Goal: Task Accomplishment & Management: Use online tool/utility

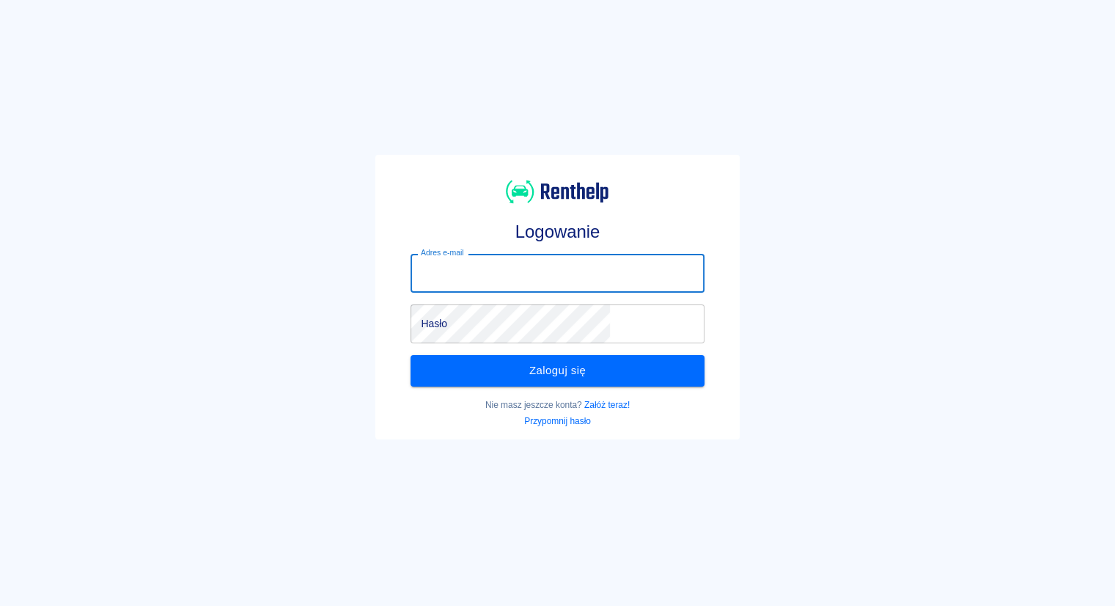
type input "[EMAIL_ADDRESS][DOMAIN_NAME]"
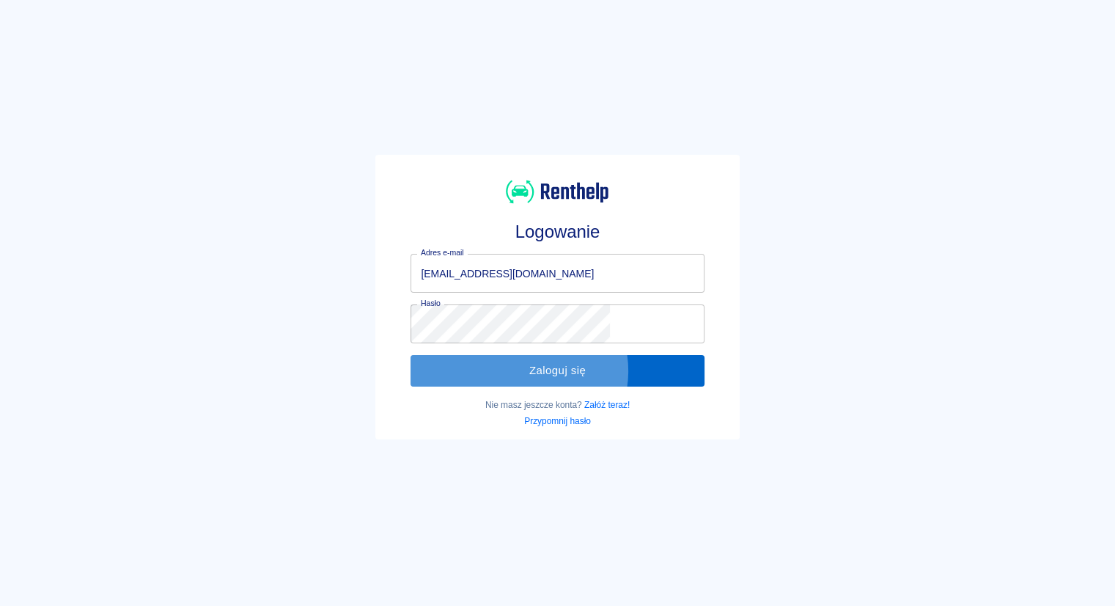
click at [565, 370] on button "Zaloguj się" at bounding box center [557, 370] width 293 height 31
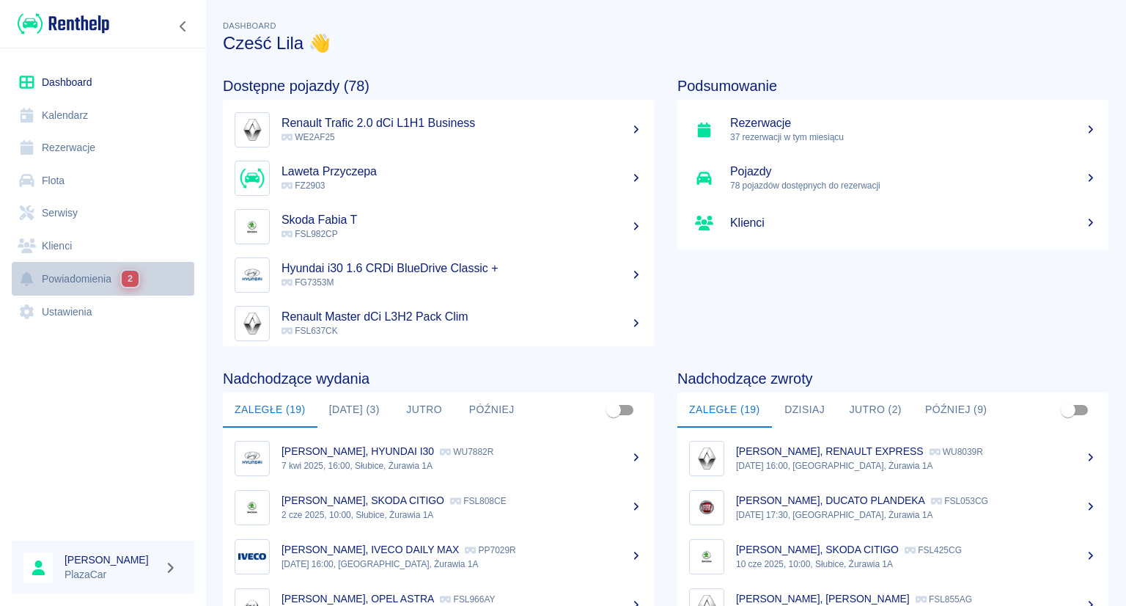
click at [86, 273] on link "Powiadomienia 2" at bounding box center [103, 279] width 183 height 34
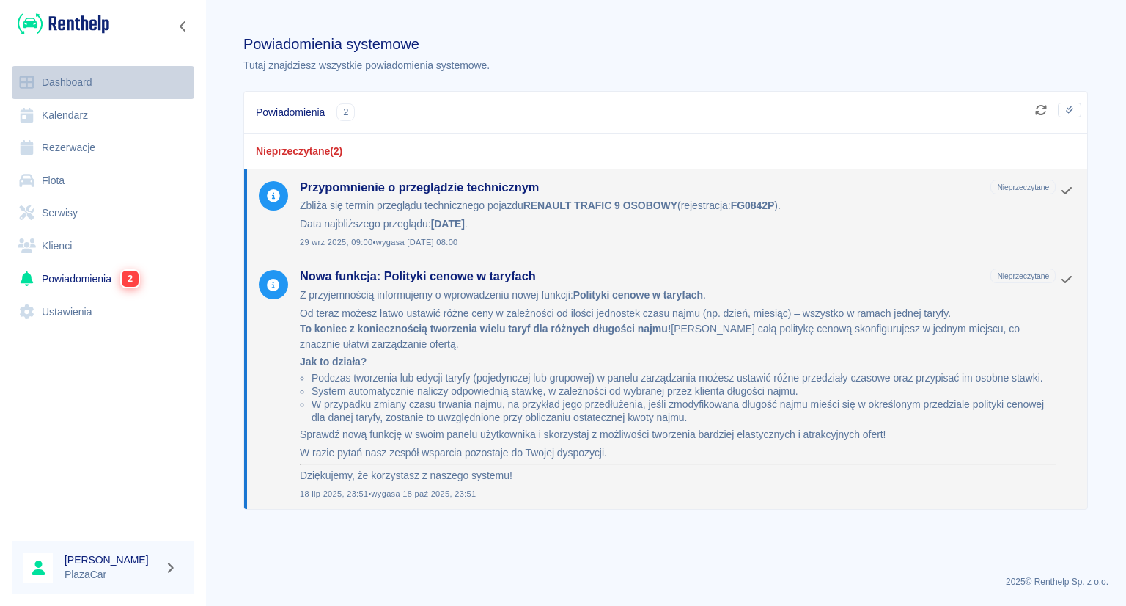
click at [76, 79] on link "Dashboard" at bounding box center [103, 82] width 183 height 33
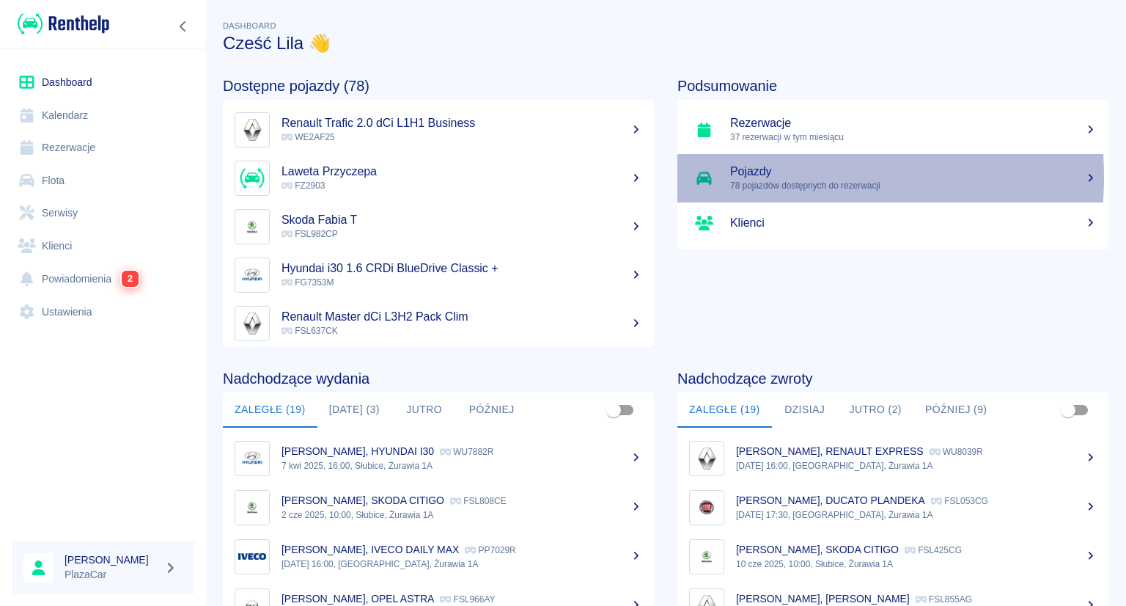
click at [748, 177] on h5 "Pojazdy" at bounding box center [913, 171] width 367 height 15
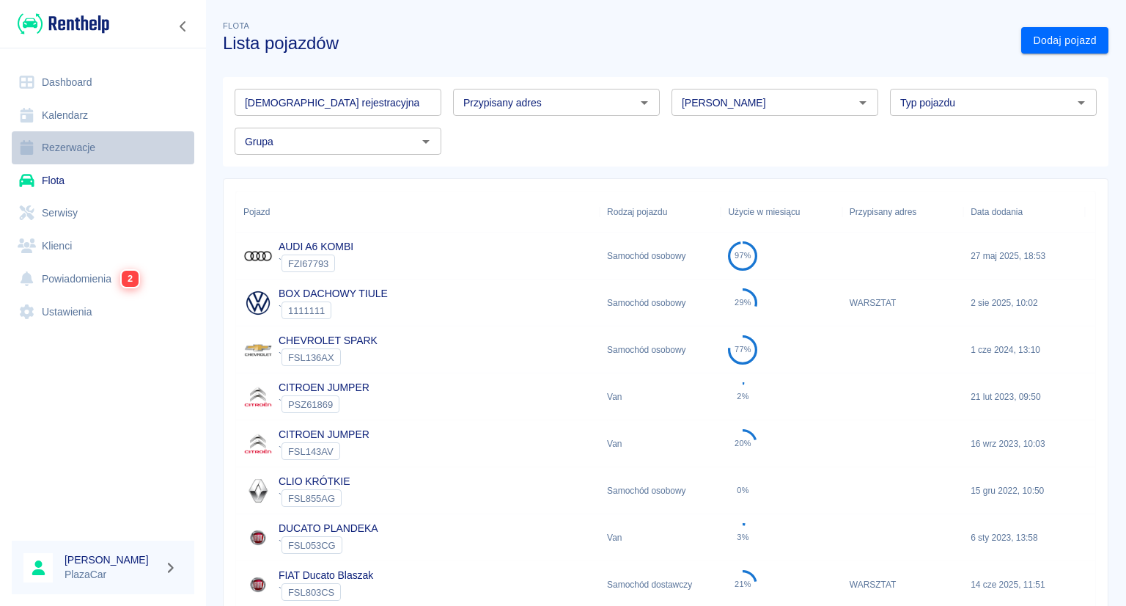
click at [75, 141] on link "Rezerwacje" at bounding box center [103, 147] width 183 height 33
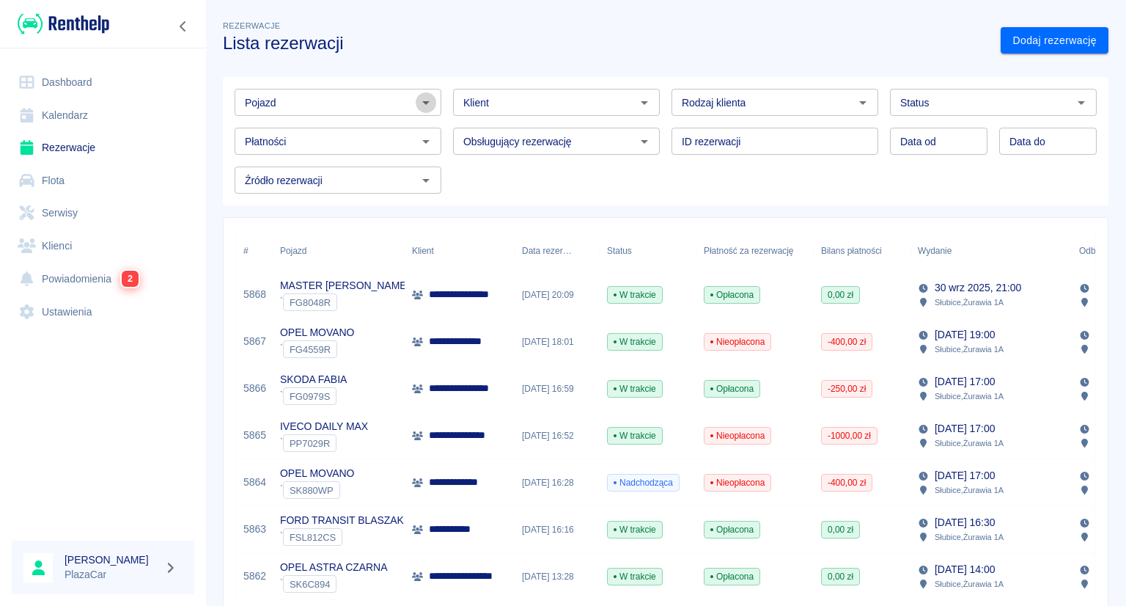
click at [425, 103] on icon "Otwórz" at bounding box center [426, 103] width 18 height 18
click at [369, 100] on input "Pojazd" at bounding box center [326, 102] width 174 height 18
click at [641, 141] on icon "Otwórz" at bounding box center [645, 142] width 18 height 18
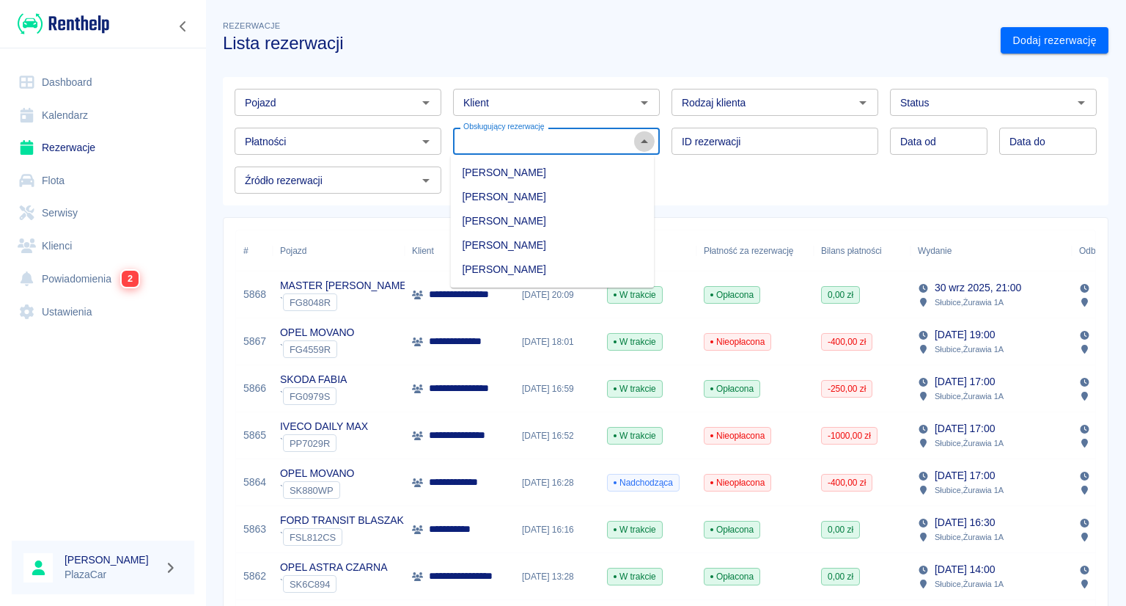
click at [641, 141] on icon "Zamknij" at bounding box center [645, 142] width 18 height 18
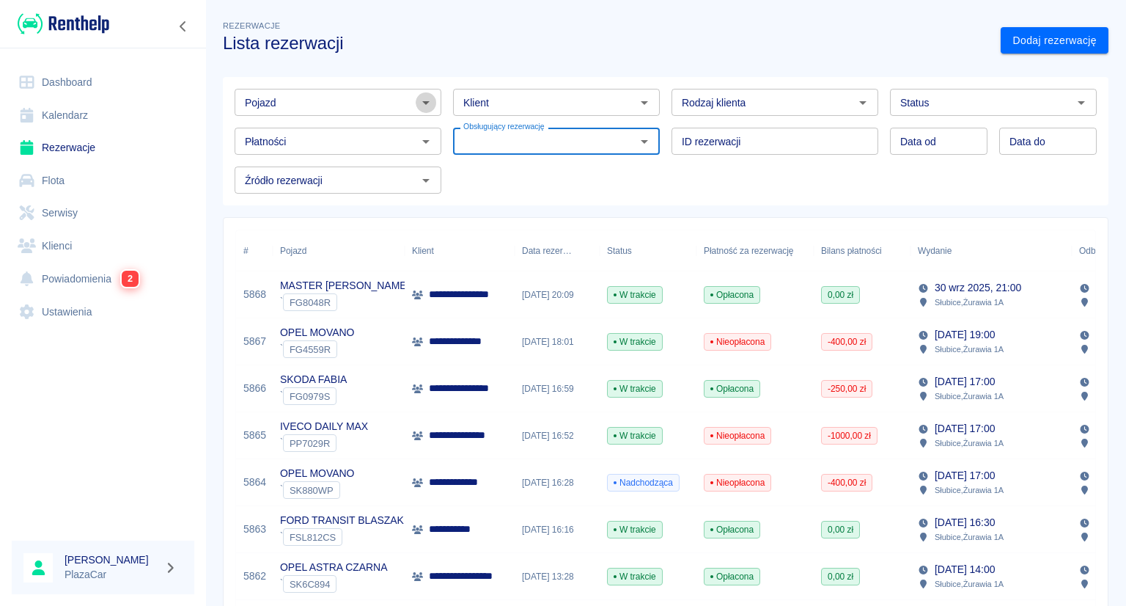
click at [424, 100] on icon "Otwórz" at bounding box center [426, 103] width 18 height 18
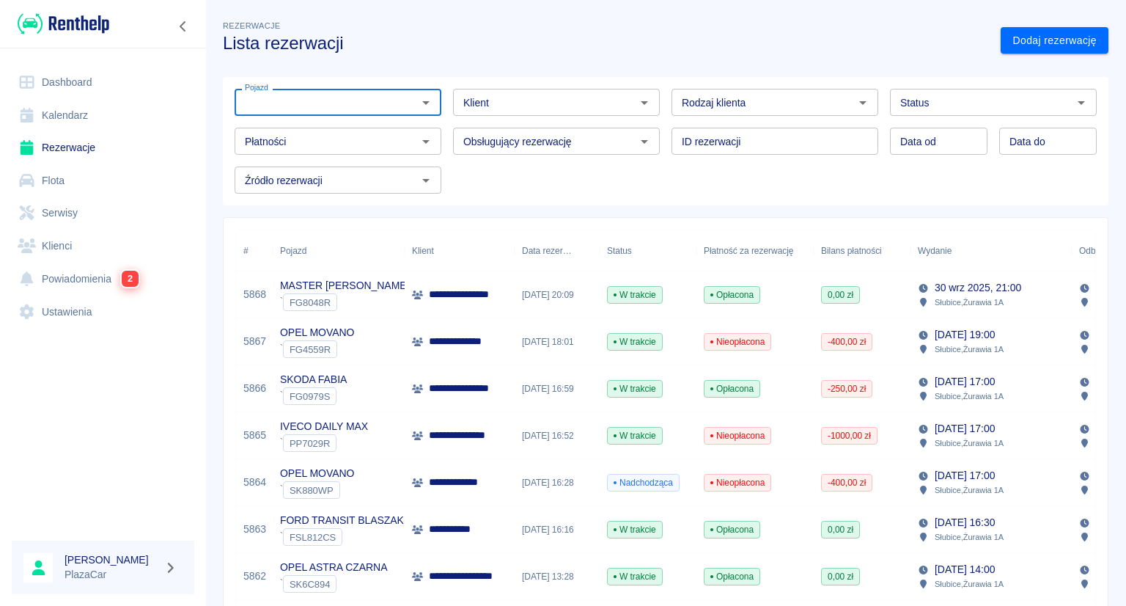
click at [391, 103] on input "Pojazd" at bounding box center [326, 102] width 174 height 18
click at [370, 230] on li "SKODA FABIA - FSL982CP" at bounding box center [337, 230] width 204 height 24
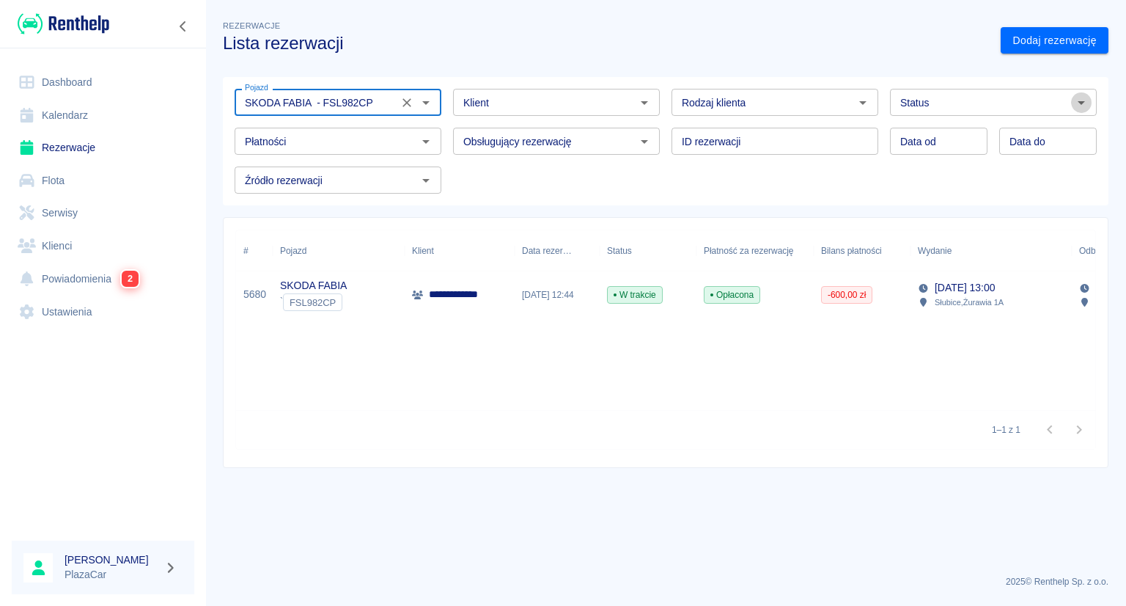
click at [1079, 100] on icon "Otwórz" at bounding box center [1082, 103] width 18 height 18
type input "SKODA FABIA - FSL982CP"
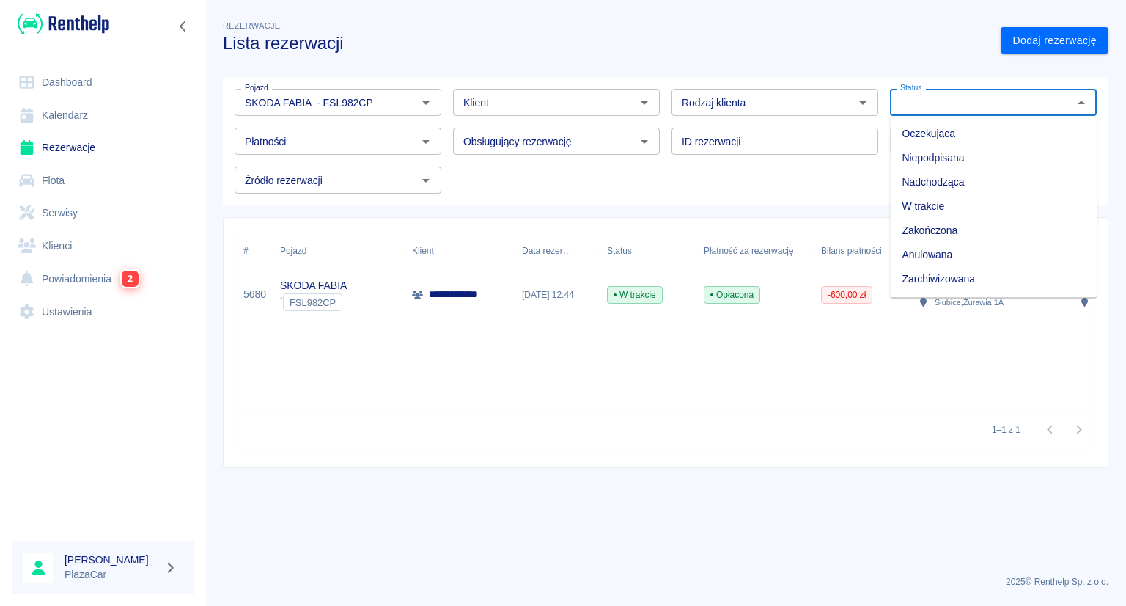
click at [989, 233] on li "Zakończona" at bounding box center [993, 230] width 207 height 24
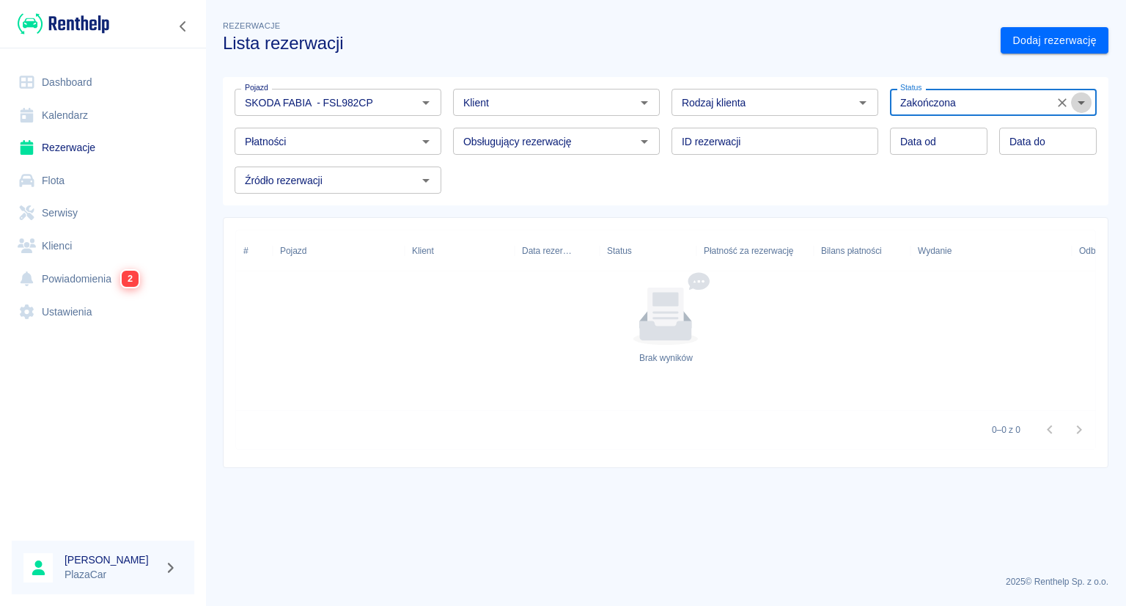
click at [1083, 102] on icon "Otwórz" at bounding box center [1081, 103] width 7 height 4
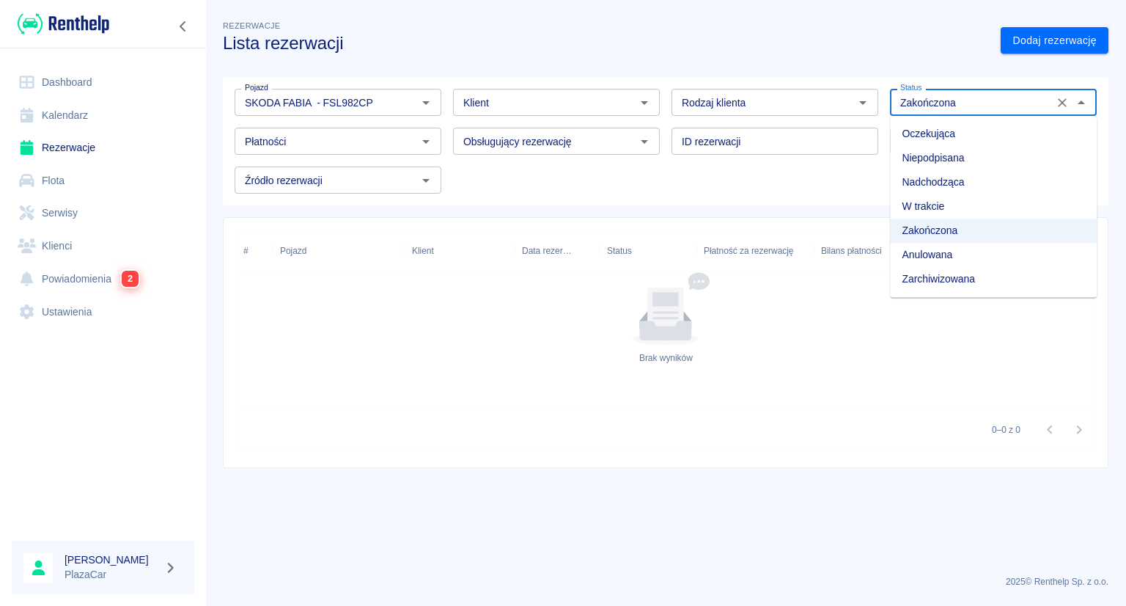
click at [984, 282] on li "Zarchiwizowana" at bounding box center [993, 279] width 207 height 24
type input "Zarchiwizowana"
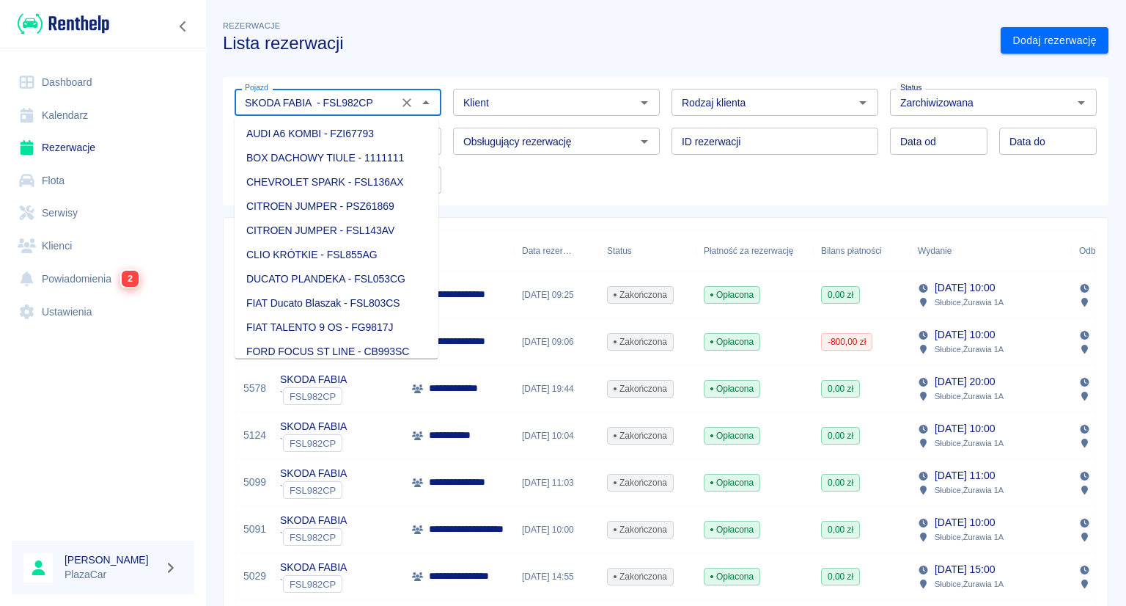
click at [389, 100] on input "SKODA FABIA - FSL982CP" at bounding box center [316, 102] width 155 height 18
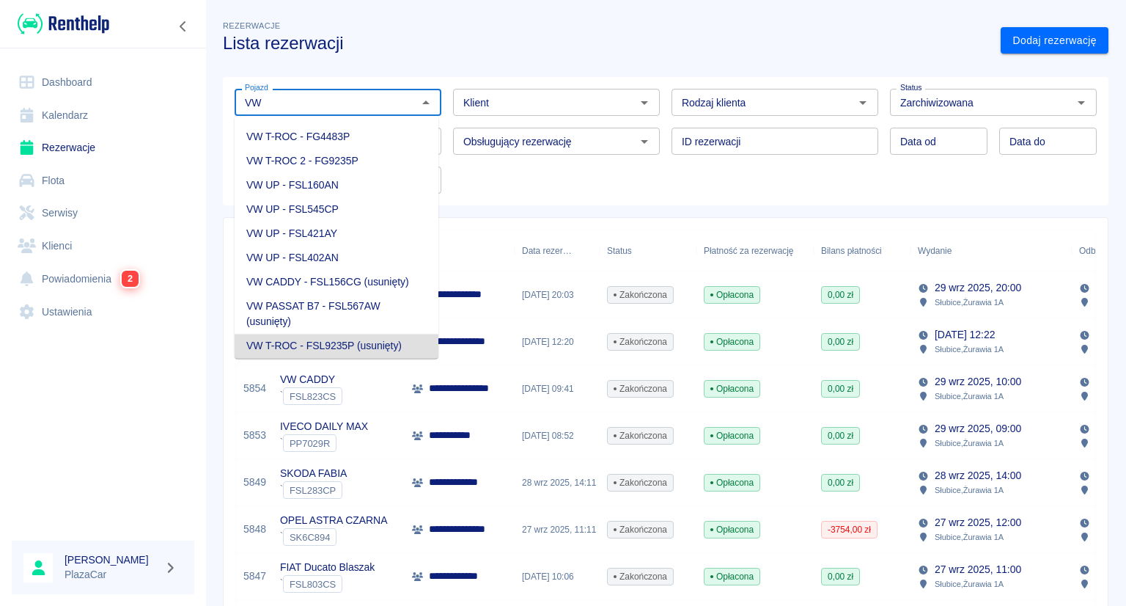
scroll to position [6, 0]
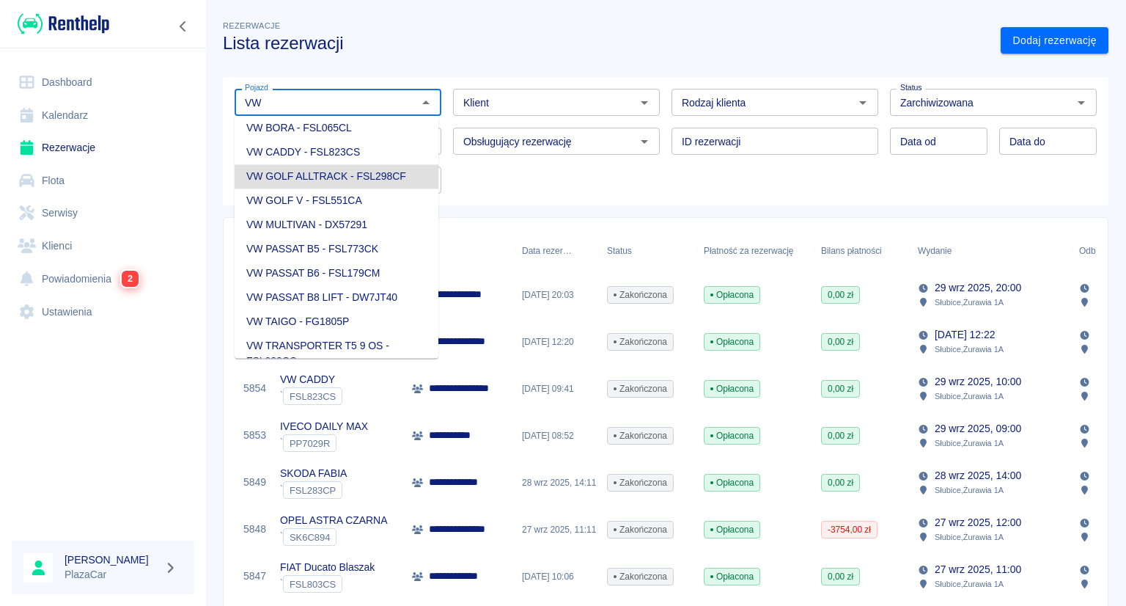
click at [389, 100] on input "VW" at bounding box center [326, 102] width 174 height 18
type input "V"
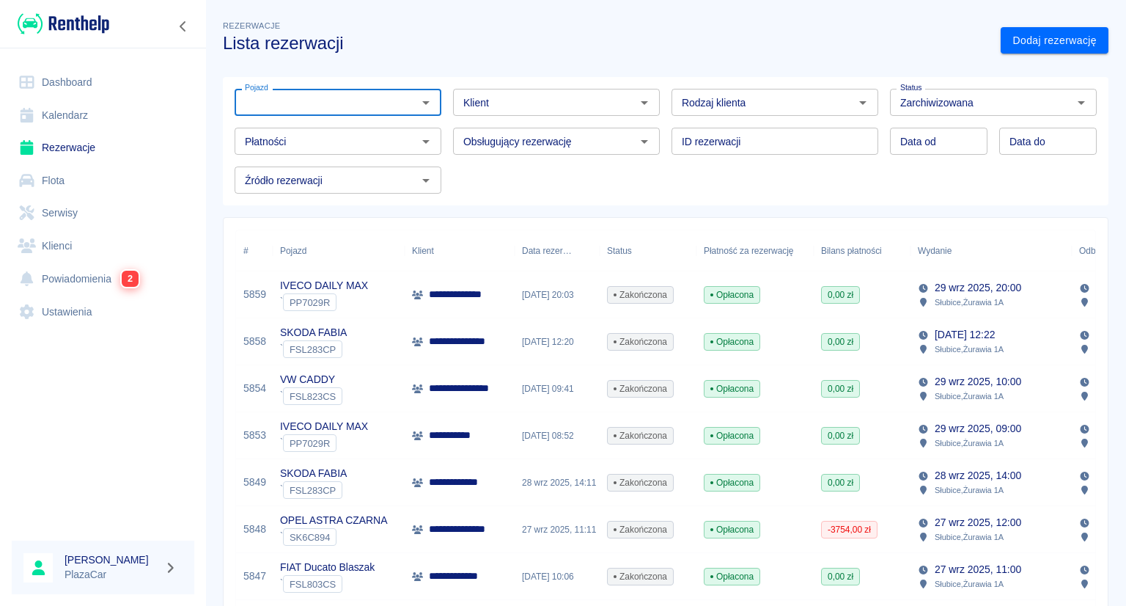
click at [389, 100] on input "Pojazd" at bounding box center [326, 102] width 174 height 18
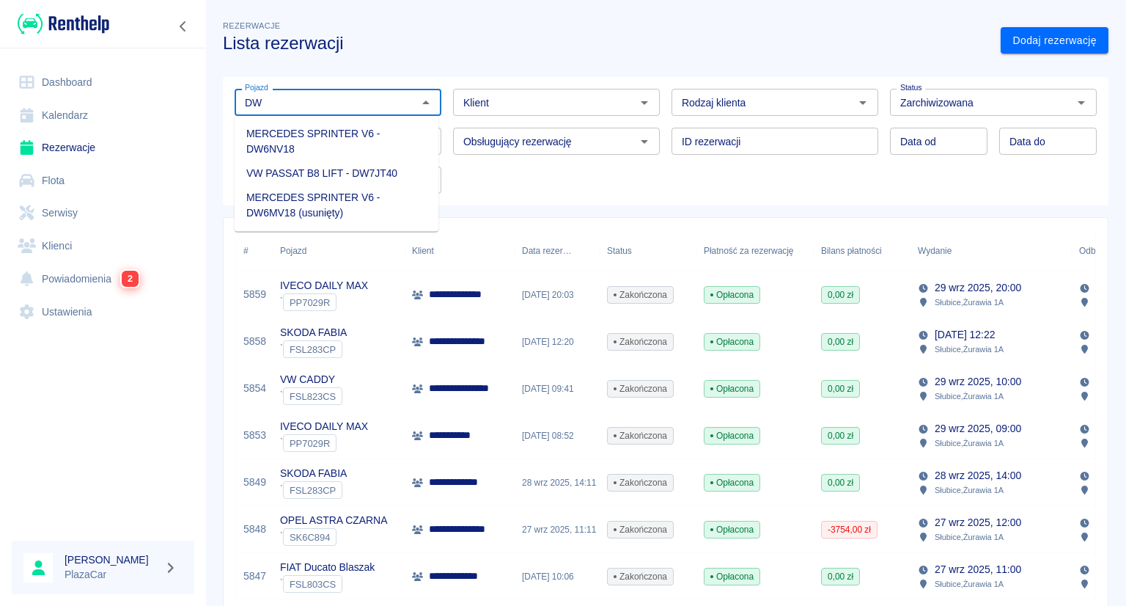
click at [369, 168] on li "VW PASSAT B8 LIFT - DW7JT40" at bounding box center [337, 173] width 204 height 24
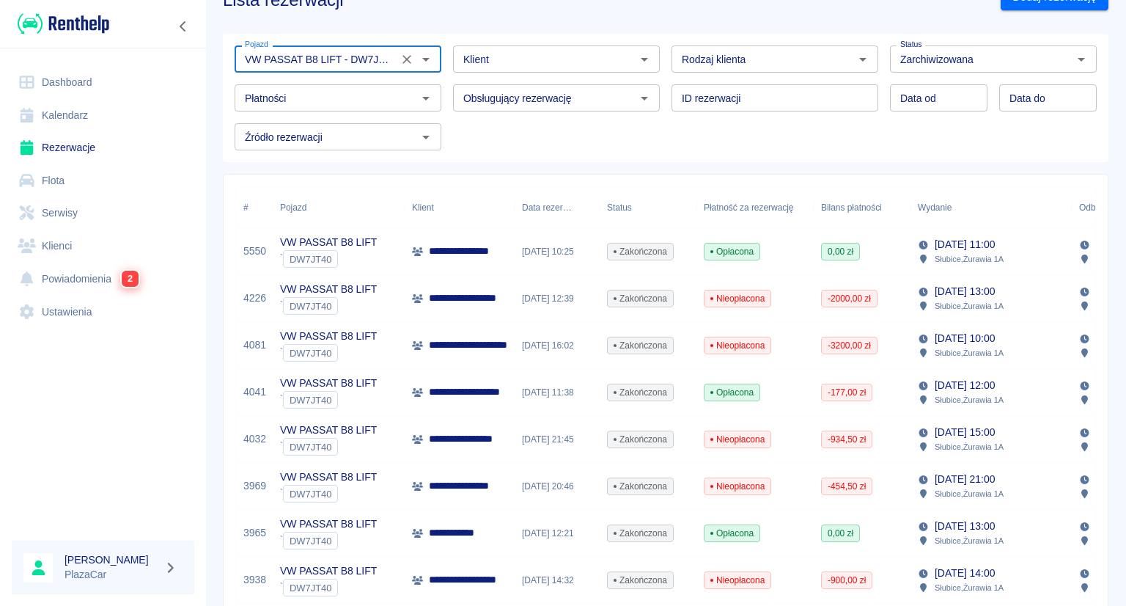
scroll to position [41, 0]
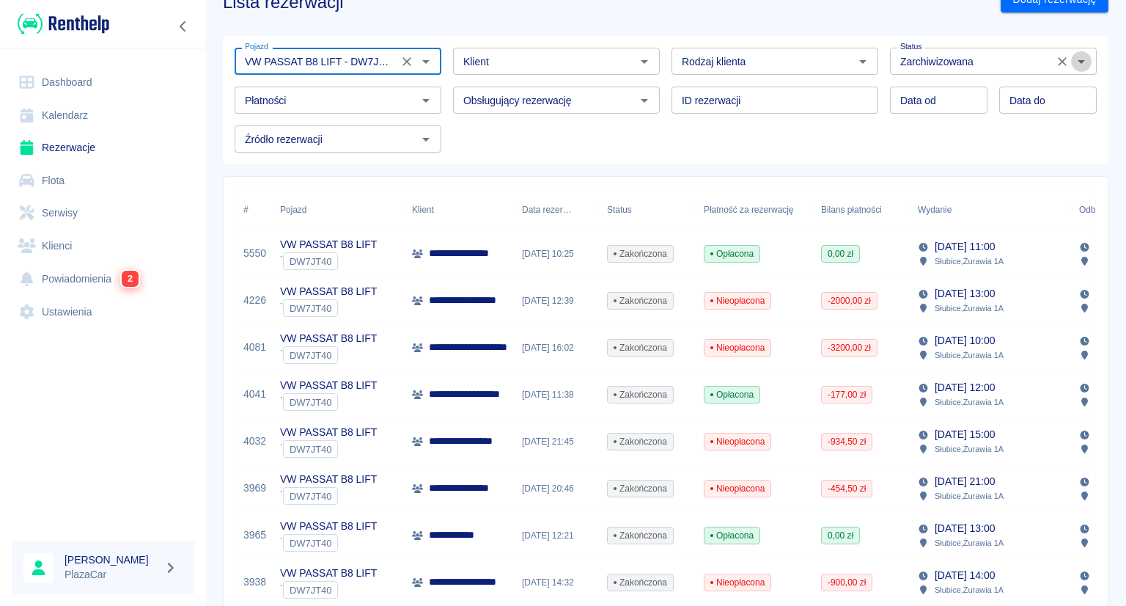
click at [1073, 58] on icon "Otwórz" at bounding box center [1082, 62] width 18 height 18
type input "VW PASSAT B8 LIFT - DW7JT40"
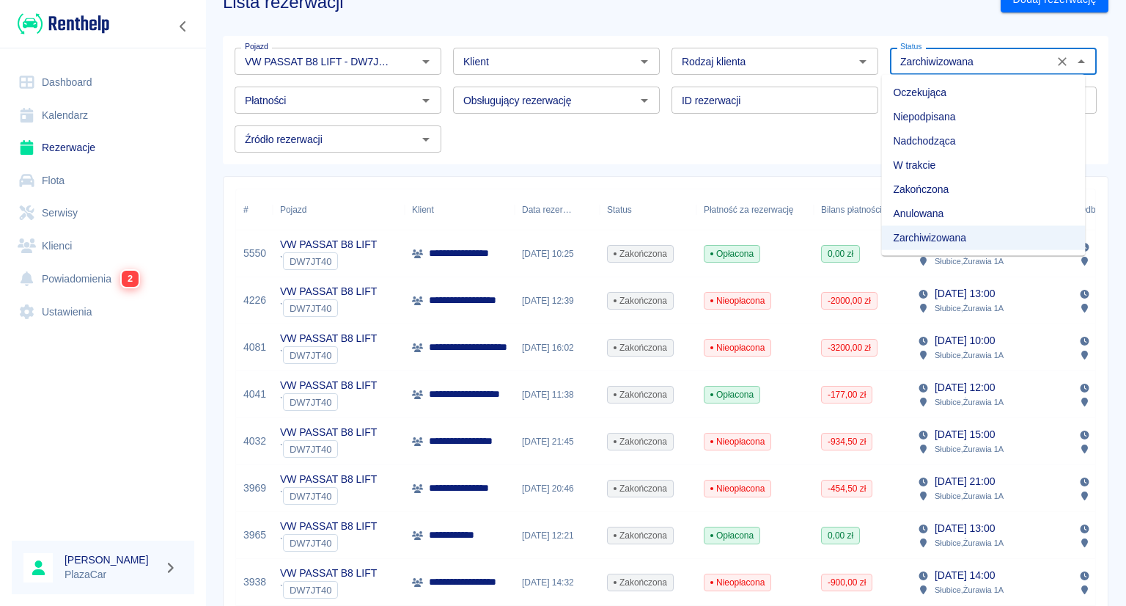
click at [1015, 191] on li "Zakończona" at bounding box center [983, 189] width 204 height 24
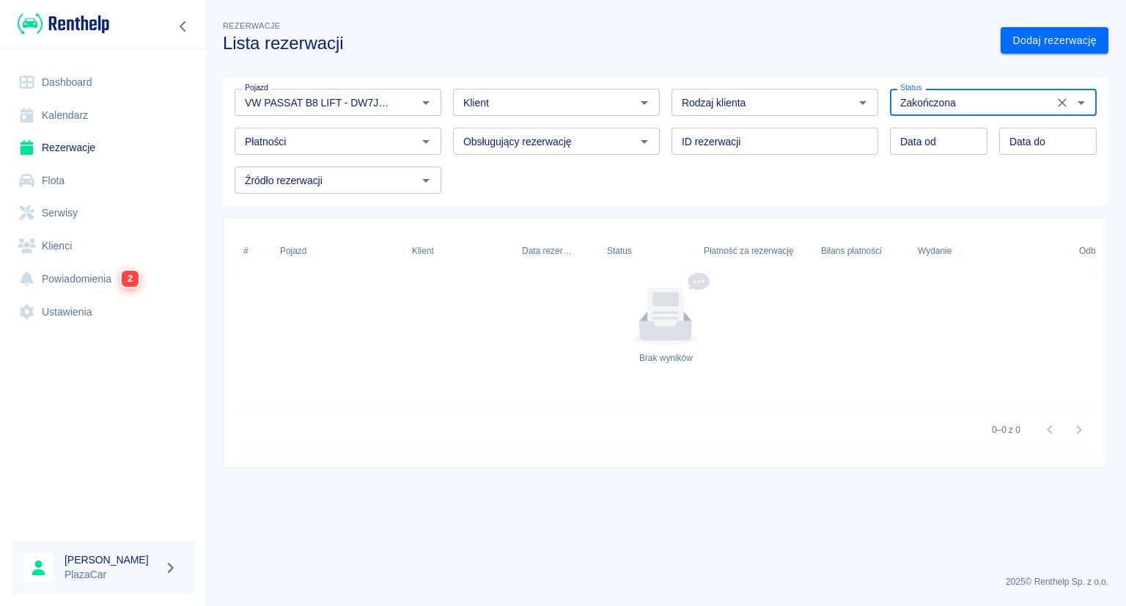
click at [1082, 100] on icon "Otwórz" at bounding box center [1082, 103] width 18 height 18
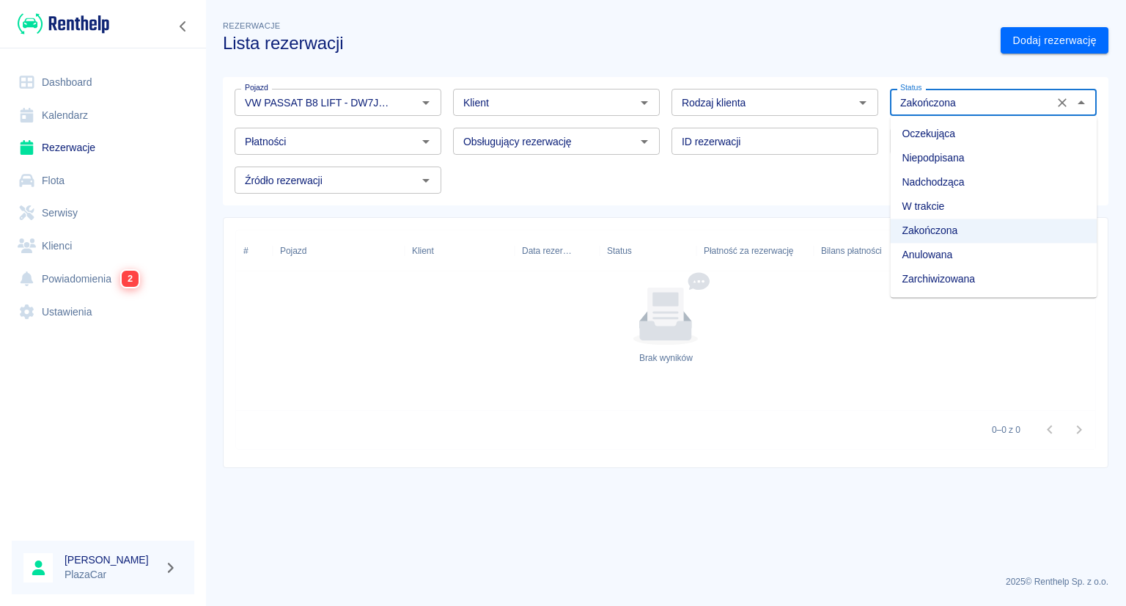
click at [1051, 139] on li "Oczekująca" at bounding box center [993, 134] width 207 height 24
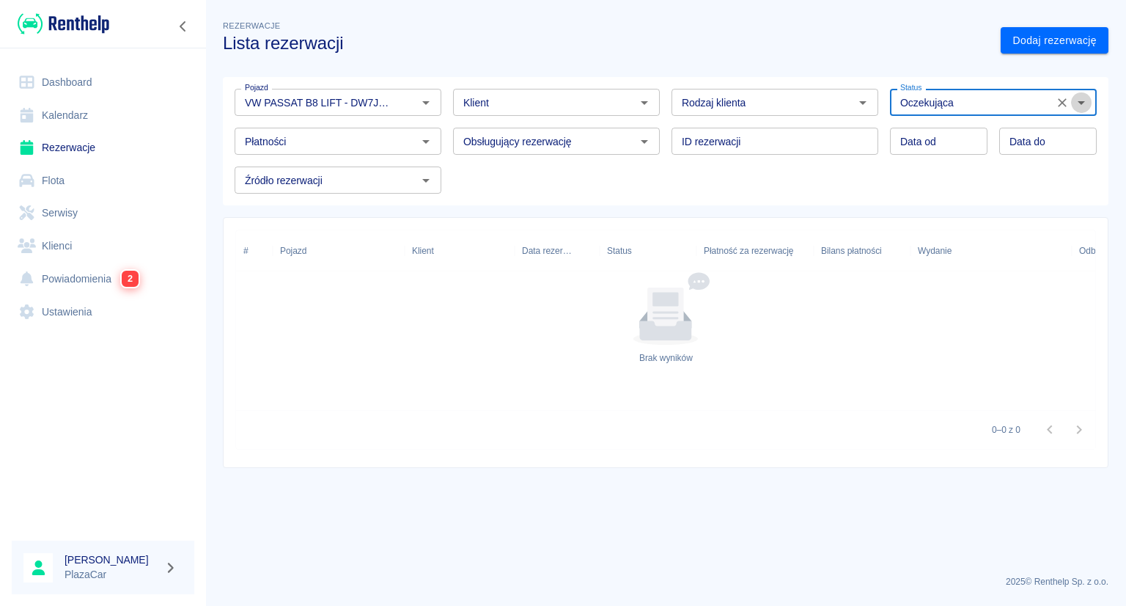
click at [1079, 103] on icon "Otwórz" at bounding box center [1082, 103] width 18 height 18
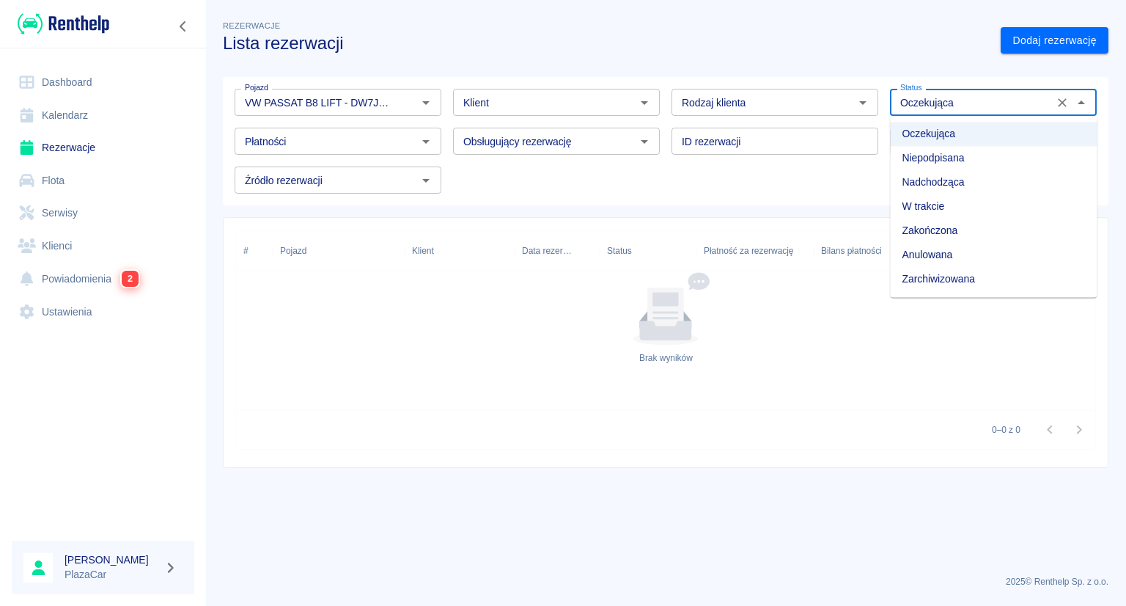
click at [997, 210] on li "W trakcie" at bounding box center [993, 206] width 207 height 24
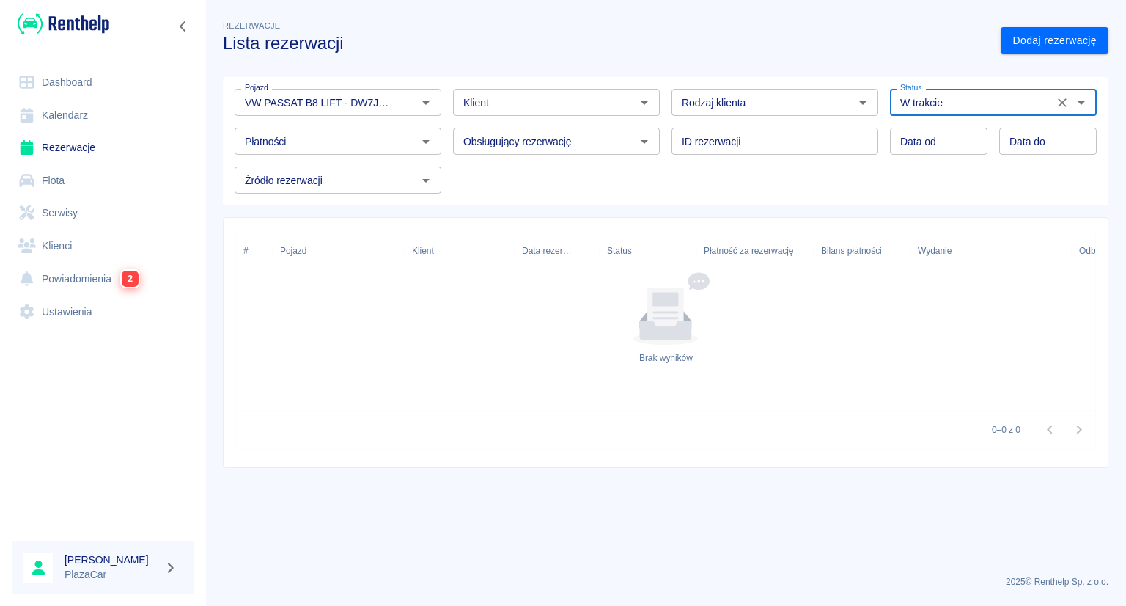
click at [1081, 103] on icon "Otwórz" at bounding box center [1081, 103] width 7 height 4
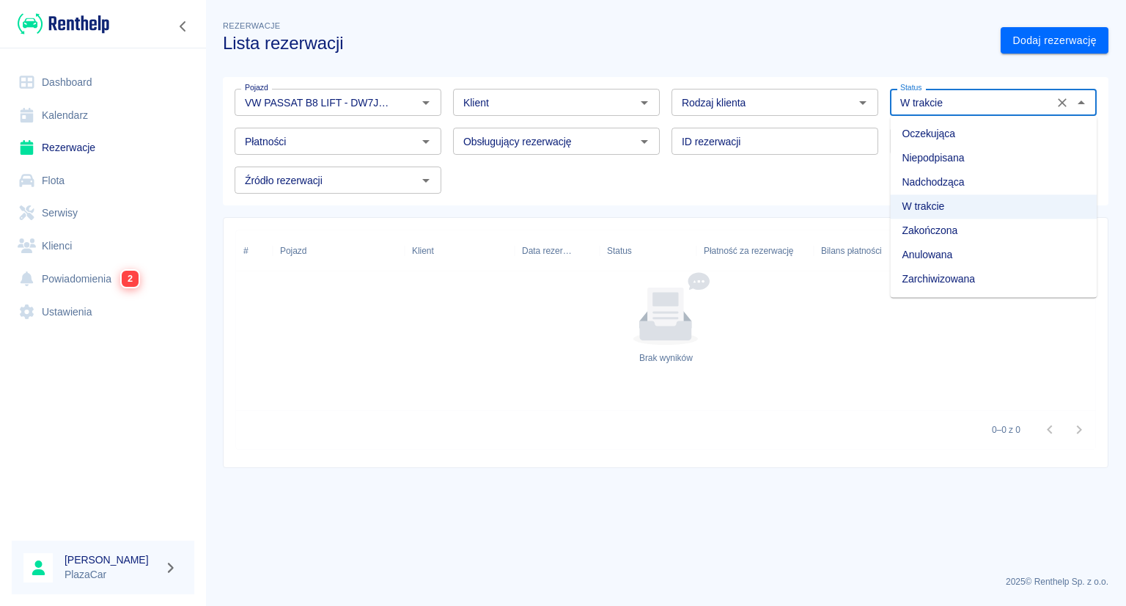
click at [999, 180] on li "Nadchodząca" at bounding box center [993, 182] width 207 height 24
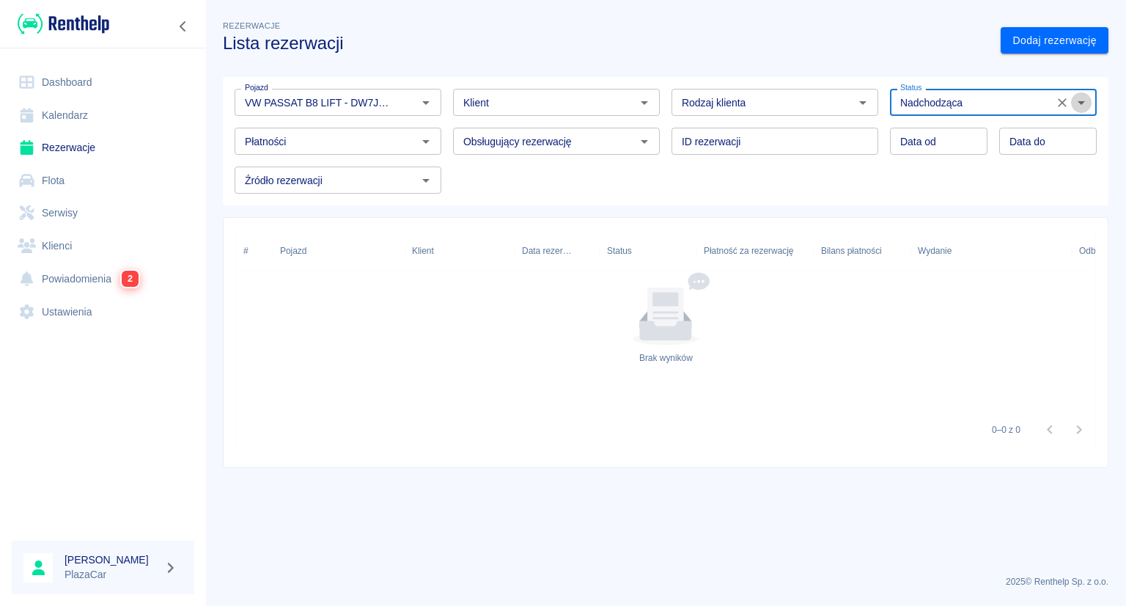
click at [1079, 99] on icon "Otwórz" at bounding box center [1082, 103] width 18 height 18
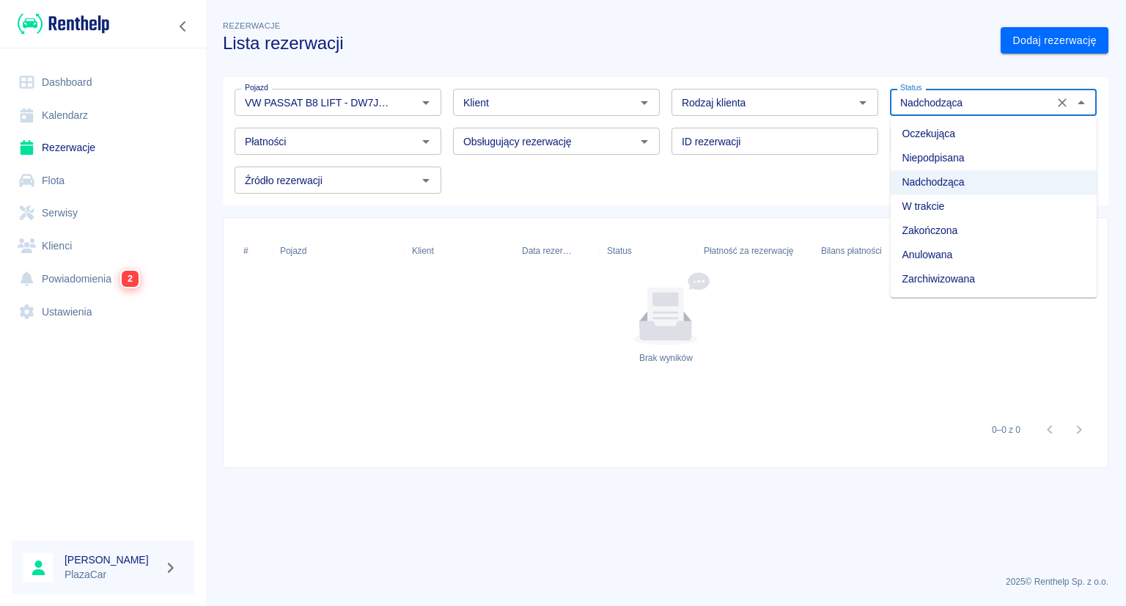
click at [993, 280] on li "Zarchiwizowana" at bounding box center [993, 279] width 207 height 24
type input "Zarchiwizowana"
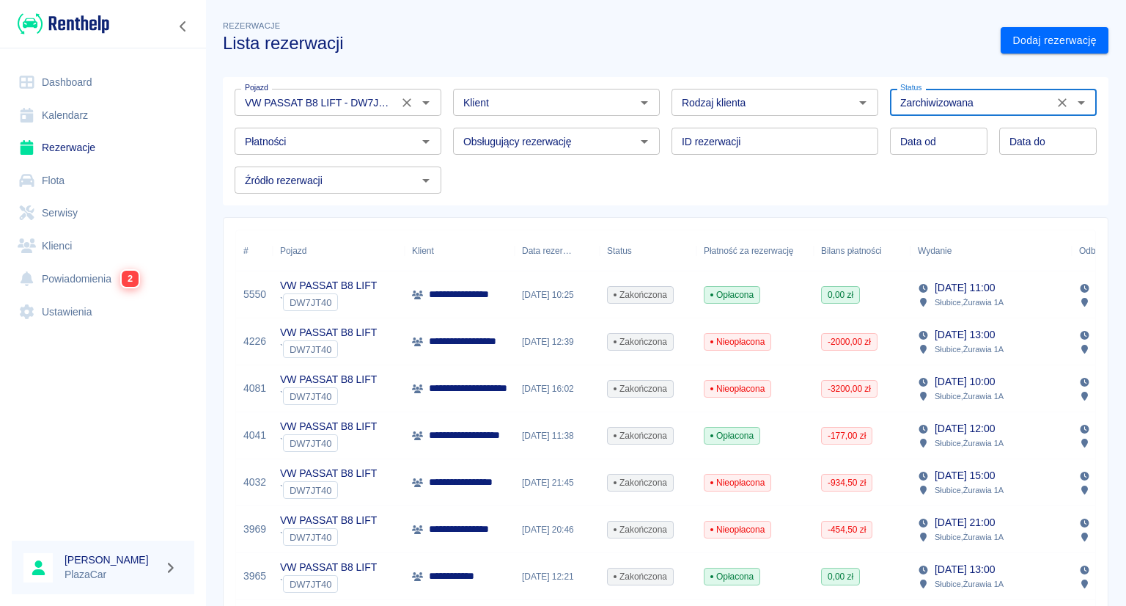
click at [393, 106] on div "VW PASSAT B8 LIFT - DW7JT40 Pojazd" at bounding box center [338, 102] width 207 height 27
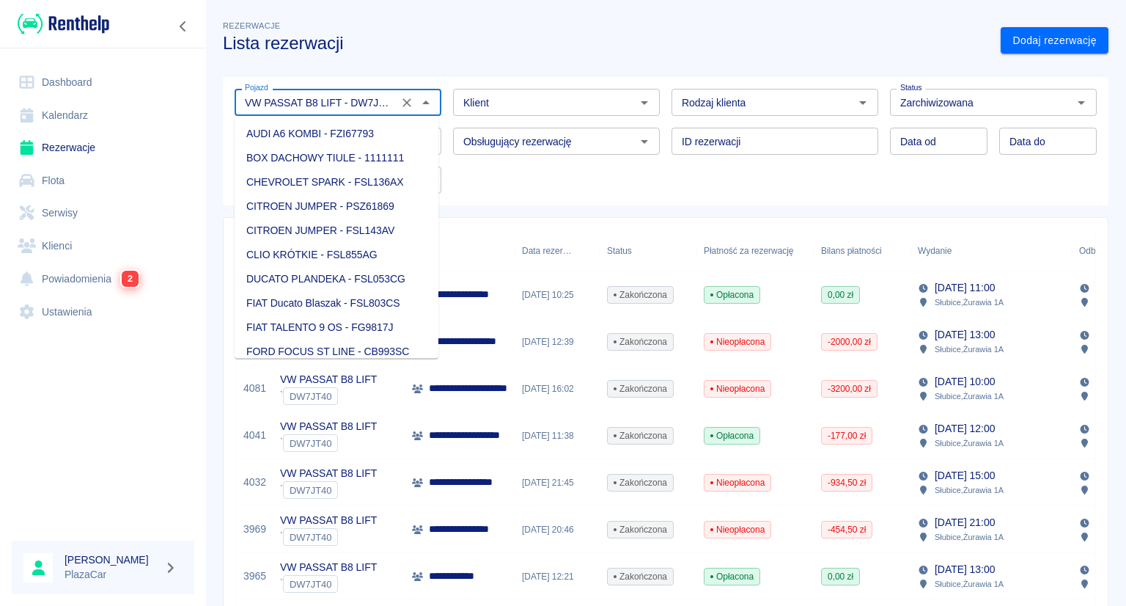
scroll to position [2100, 0]
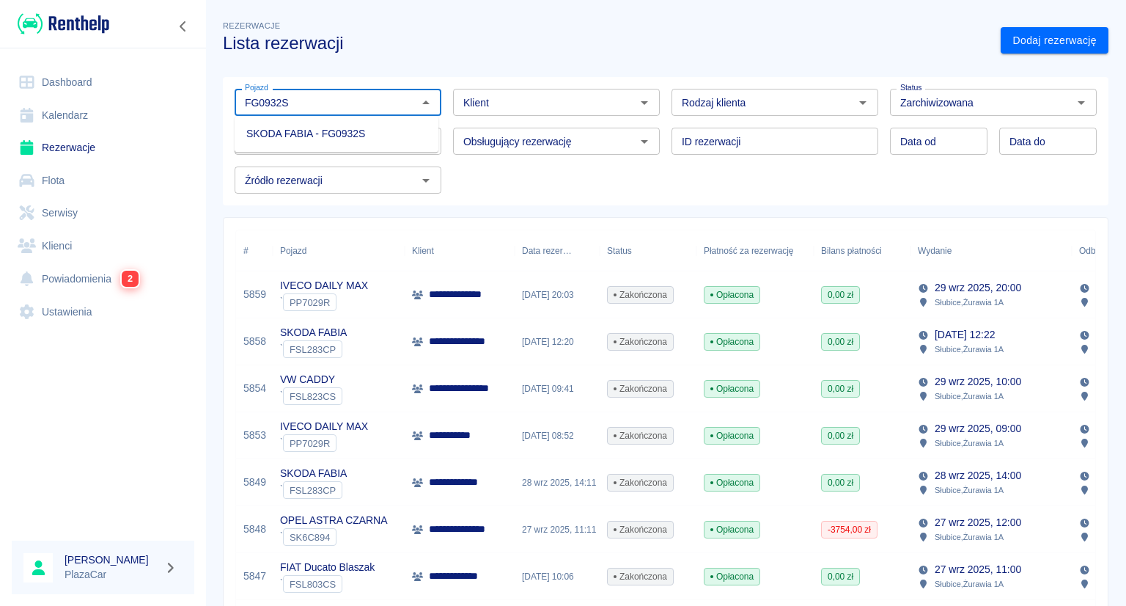
click at [367, 133] on li "SKODA FABIA - FG0932S" at bounding box center [337, 134] width 204 height 24
type input "SKODA FABIA - FG0932S"
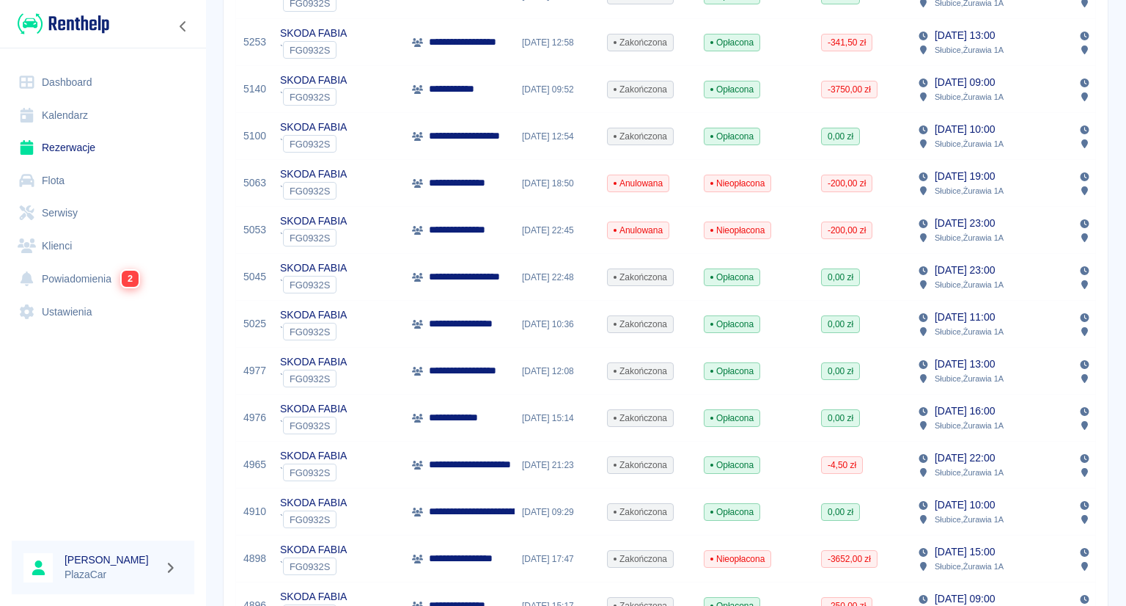
scroll to position [933, 0]
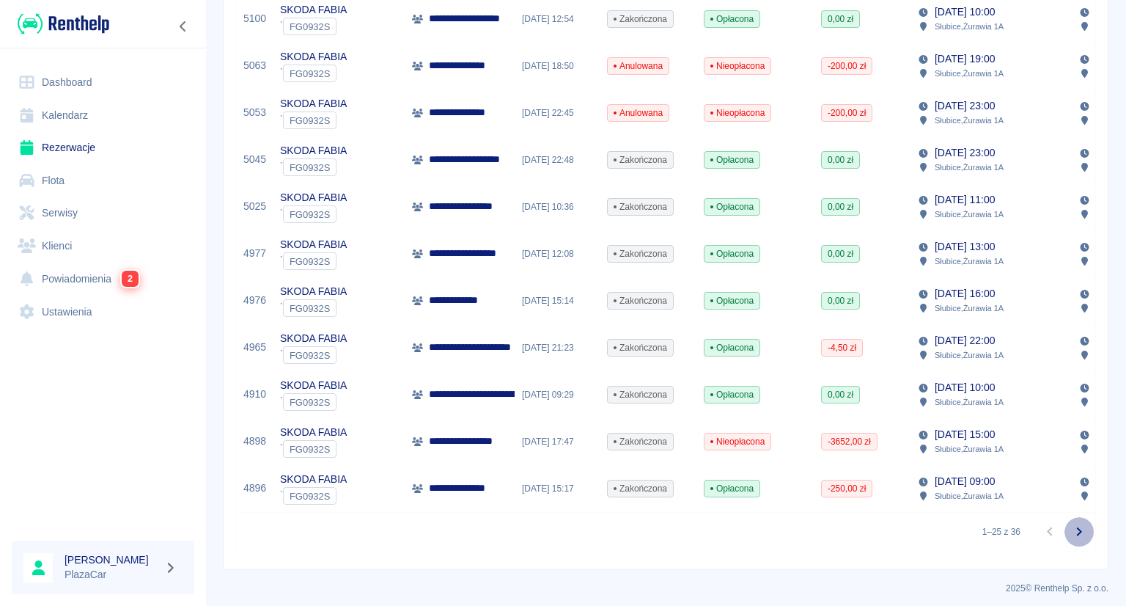
click at [1070, 540] on icon "Przejdź do następnej strony" at bounding box center [1079, 532] width 18 height 18
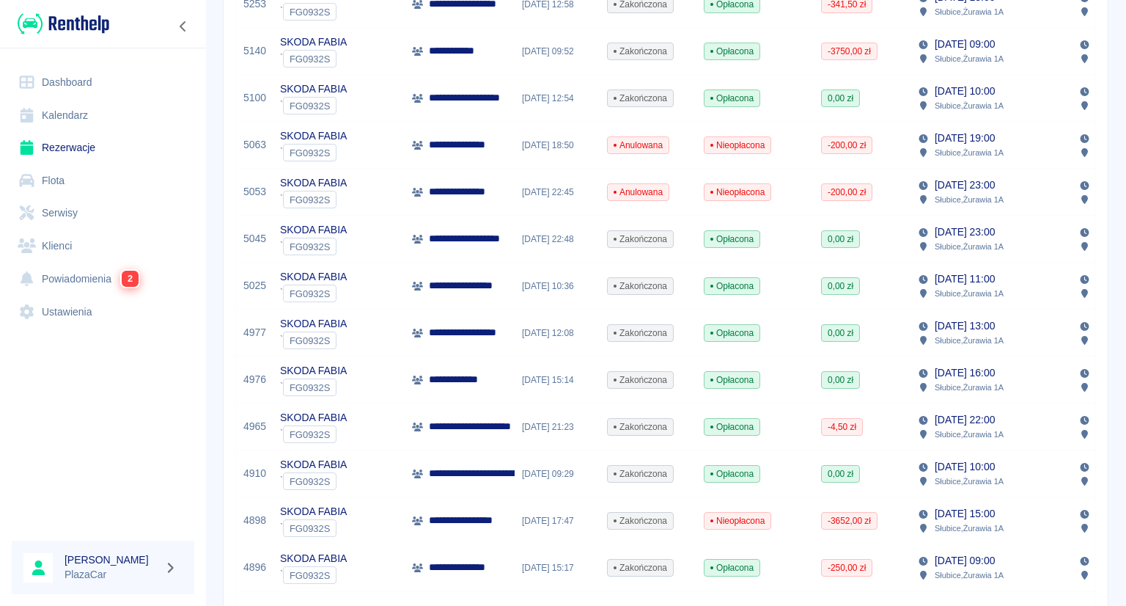
scroll to position [950, 0]
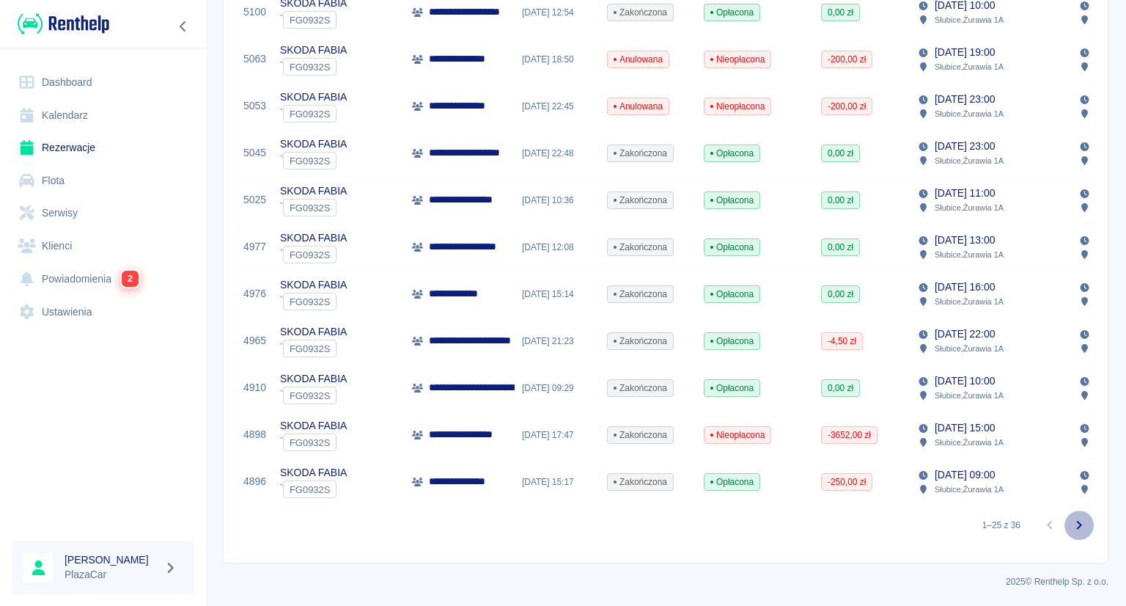
click at [1070, 526] on icon "Przejdź do następnej strony" at bounding box center [1079, 525] width 18 height 18
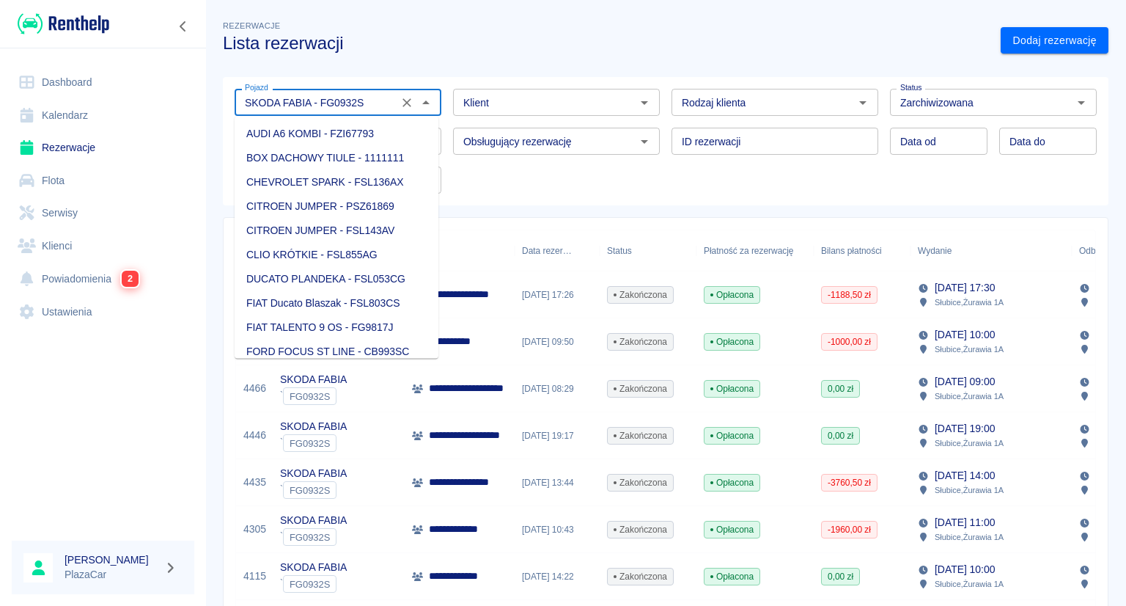
click at [382, 100] on input "SKODA FABIA - FG0932S" at bounding box center [316, 102] width 155 height 18
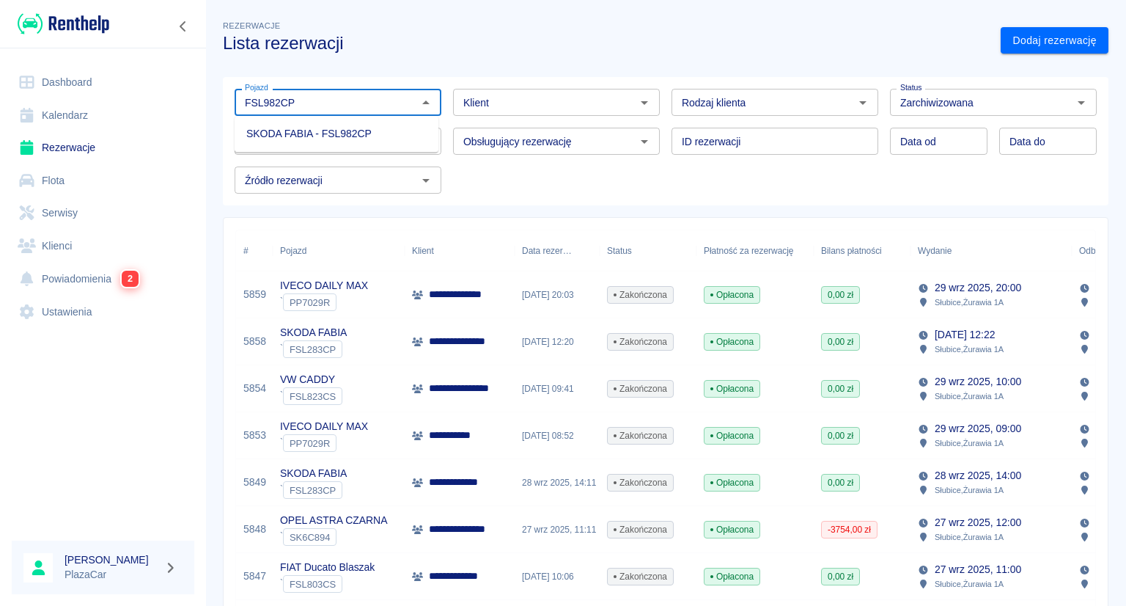
click at [327, 136] on li "SKODA FABIA - FSL982CP" at bounding box center [337, 134] width 204 height 24
type input "SKODA FABIA - FSL982CP"
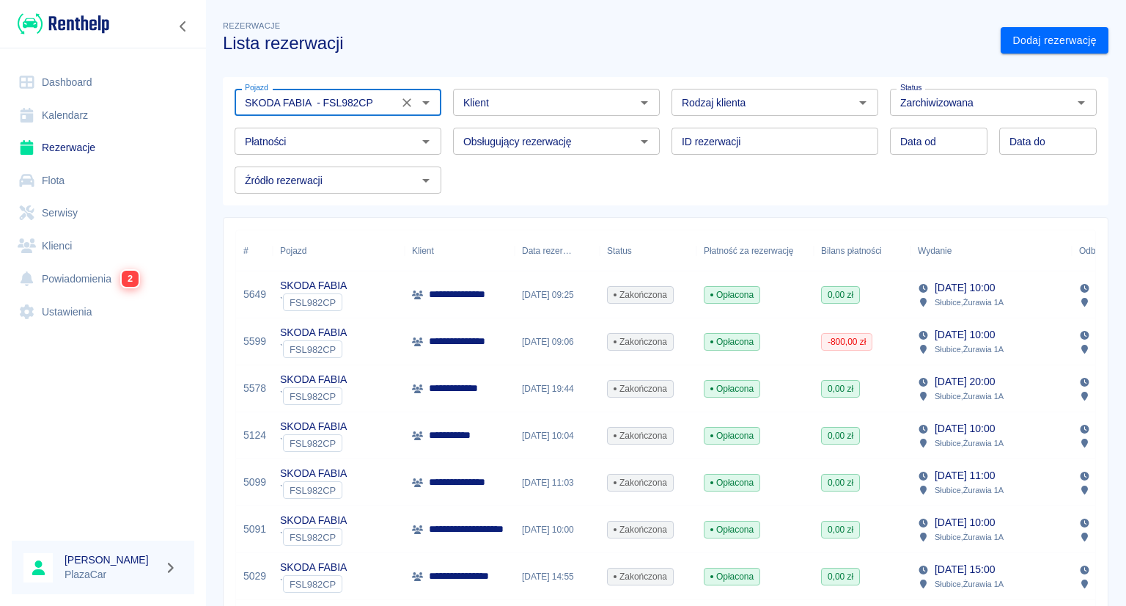
click at [637, 103] on icon "Otwórz" at bounding box center [645, 103] width 18 height 18
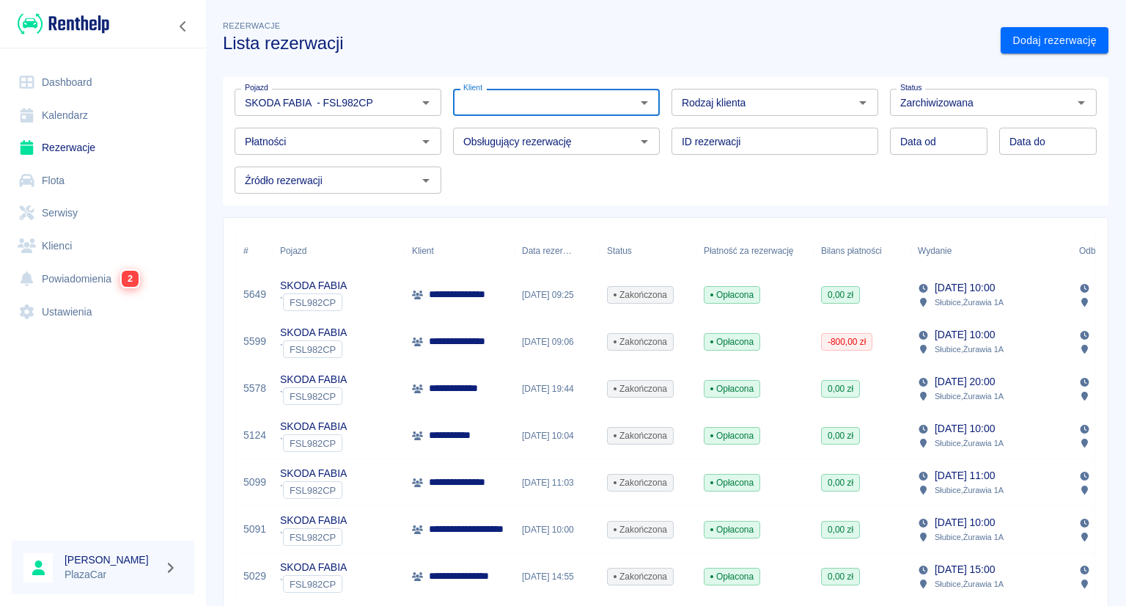
click at [592, 100] on input "Klient" at bounding box center [544, 102] width 174 height 18
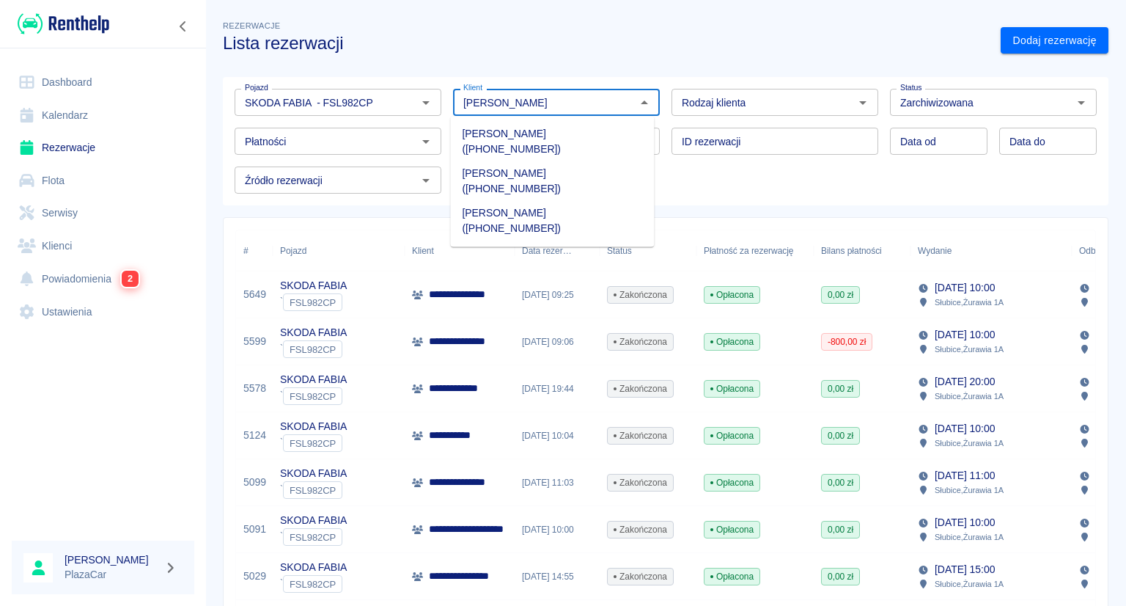
click at [578, 201] on li "[PERSON_NAME] ([PHONE_NUMBER])" at bounding box center [552, 221] width 204 height 40
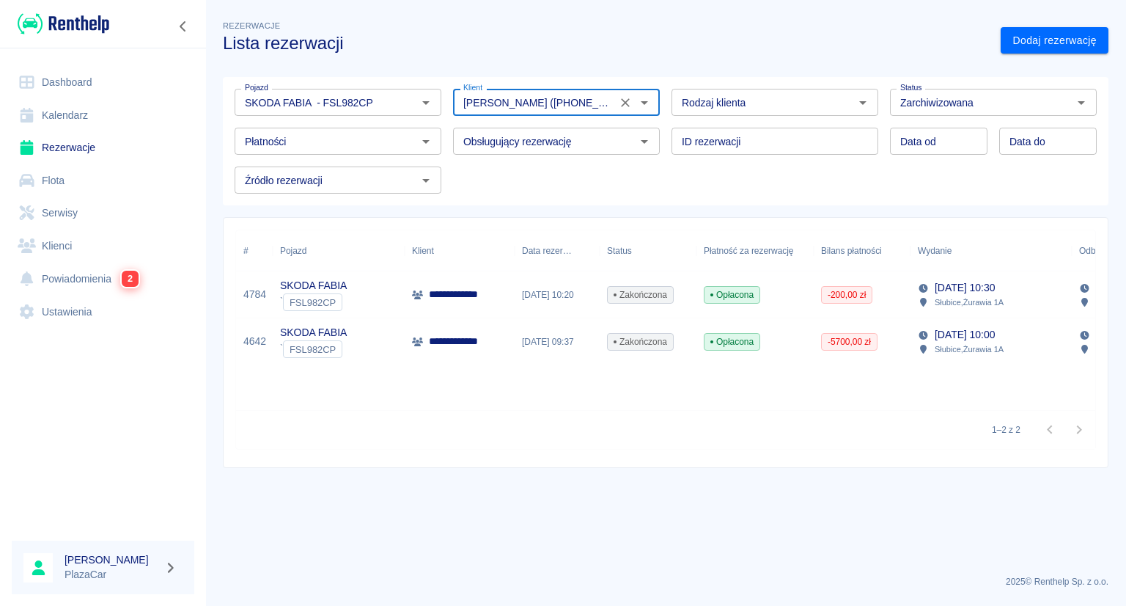
type input "[PERSON_NAME] ([PHONE_NUMBER])"
